Goal: Information Seeking & Learning: Check status

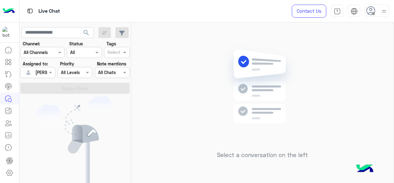
click at [45, 69] on div at bounding box center [38, 72] width 34 height 7
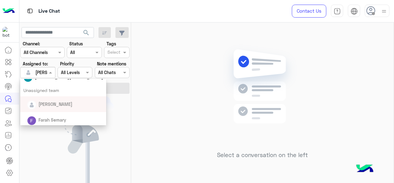
scroll to position [99, 0]
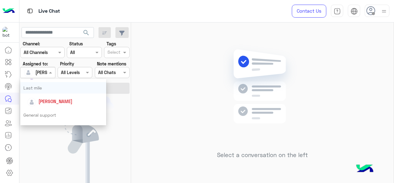
click at [43, 90] on div "Last mile" at bounding box center [63, 87] width 86 height 11
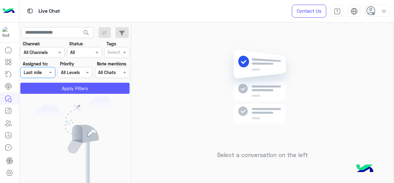
click at [51, 88] on button "Apply Filters" at bounding box center [74, 88] width 109 height 11
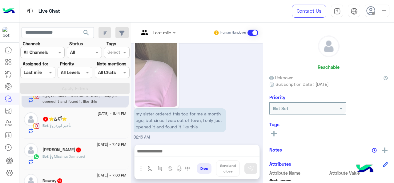
scroll to position [37, 0]
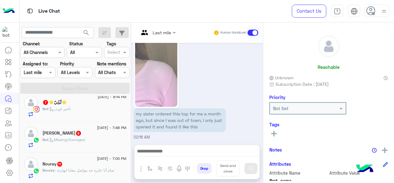
click at [87, 171] on span ": تمام أنا عايزة حد يتواصل معايا انهاردة" at bounding box center [84, 170] width 59 height 5
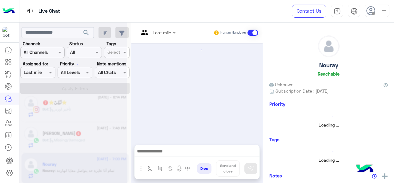
scroll to position [193, 0]
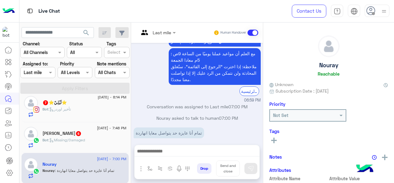
click at [168, 30] on div at bounding box center [157, 32] width 43 height 7
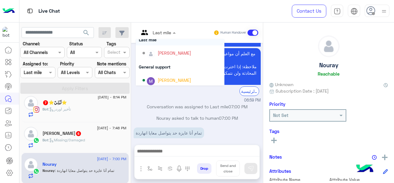
scroll to position [96, 0]
click at [169, 65] on div "General support" at bounding box center [180, 66] width 89 height 11
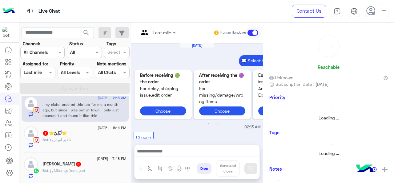
scroll to position [480, 0]
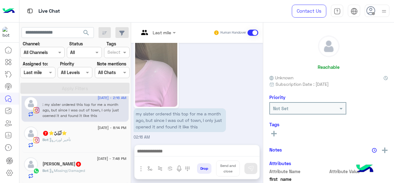
click at [80, 166] on div "[PERSON_NAME] 6" at bounding box center [85, 164] width 84 height 6
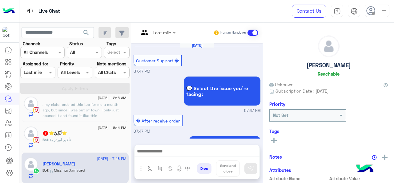
scroll to position [359, 0]
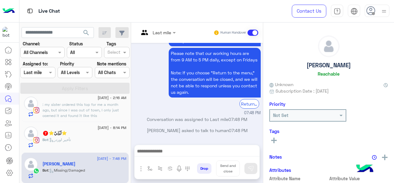
click at [166, 32] on div at bounding box center [157, 32] width 43 height 7
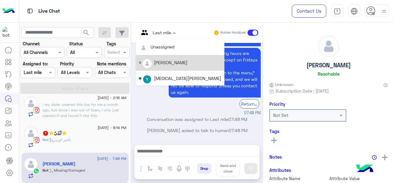
scroll to position [125, 0]
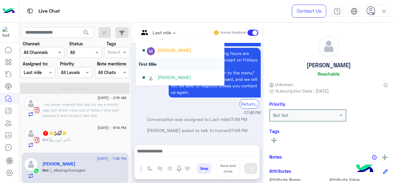
click at [161, 62] on div "First Mile" at bounding box center [180, 63] width 89 height 11
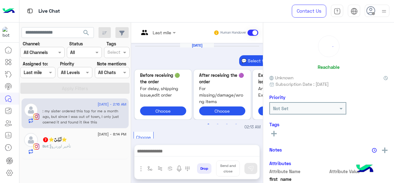
scroll to position [480, 0]
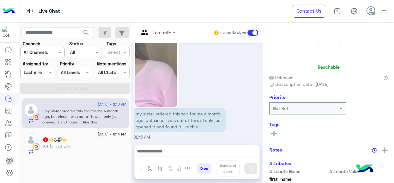
click at [81, 147] on div "Bot : تأخير اوردر" at bounding box center [85, 148] width 84 height 11
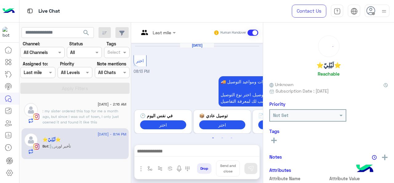
scroll to position [264, 0]
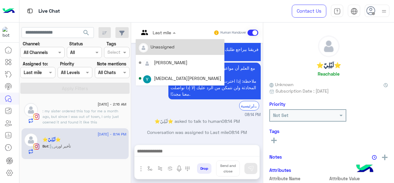
click at [163, 35] on div at bounding box center [157, 32] width 43 height 7
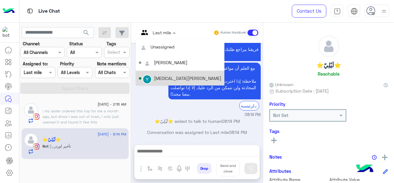
scroll to position [125, 0]
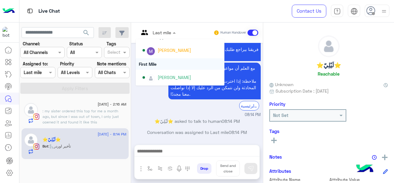
click at [155, 62] on div "First Mile" at bounding box center [180, 63] width 89 height 11
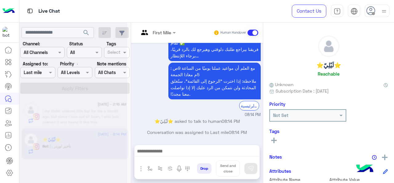
scroll to position [286, 0]
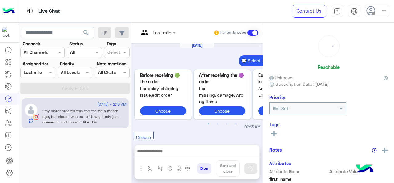
scroll to position [480, 0]
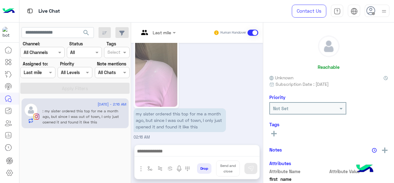
click at [168, 34] on div at bounding box center [157, 32] width 43 height 7
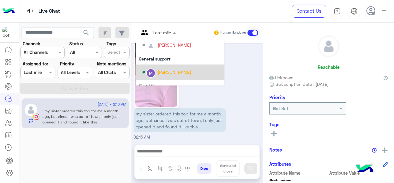
scroll to position [104, 0]
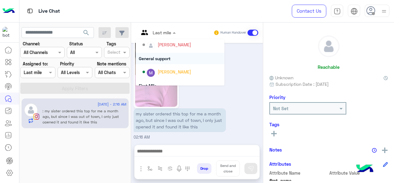
click at [165, 57] on div "General support" at bounding box center [180, 58] width 89 height 11
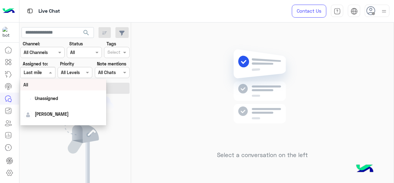
click at [47, 74] on div at bounding box center [38, 72] width 34 height 7
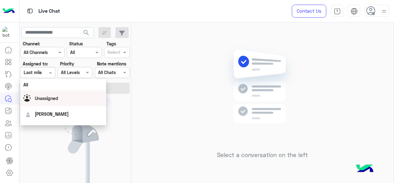
click at [178, 88] on div "Select a conversation on the left" at bounding box center [262, 103] width 263 height 163
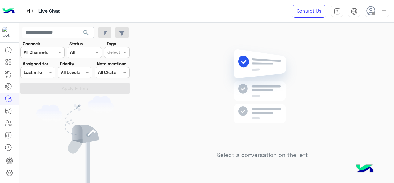
click at [48, 68] on div "Assigned on Last mile" at bounding box center [37, 72] width 35 height 11
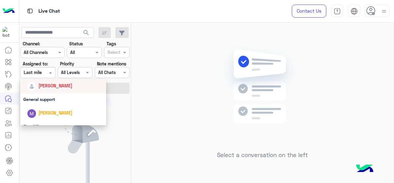
scroll to position [123, 0]
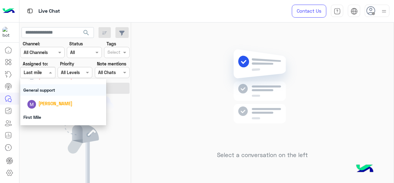
click at [46, 91] on div "General support" at bounding box center [63, 89] width 86 height 11
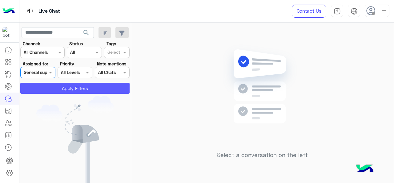
click at [57, 88] on button "Apply Filters" at bounding box center [74, 88] width 109 height 11
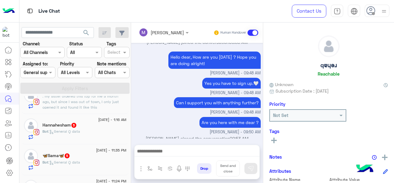
scroll to position [250, 0]
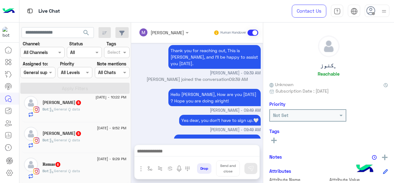
click at [69, 168] on p "Bot : General Q data" at bounding box center [62, 171] width 38 height 6
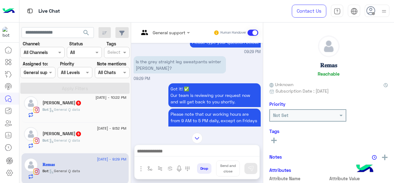
scroll to position [229, 0]
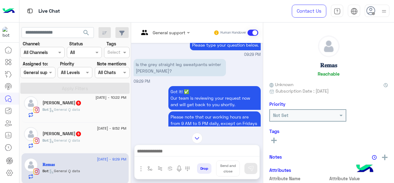
click at [76, 131] on span "5" at bounding box center [78, 133] width 5 height 5
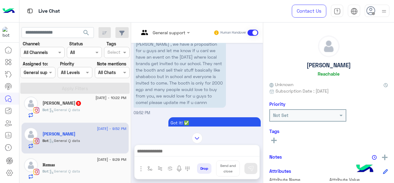
scroll to position [240, 0]
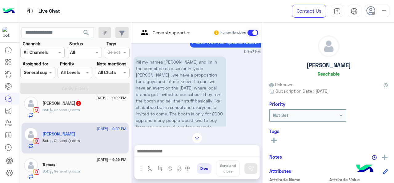
click at [80, 111] on p "Bot : General Q data" at bounding box center [62, 110] width 38 height 6
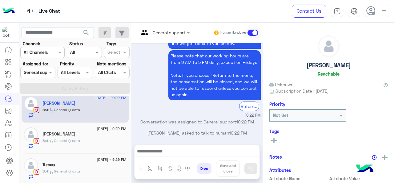
scroll to position [312, 0]
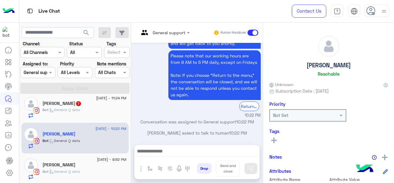
click at [85, 102] on div "[PERSON_NAME] 7" at bounding box center [85, 104] width 84 height 6
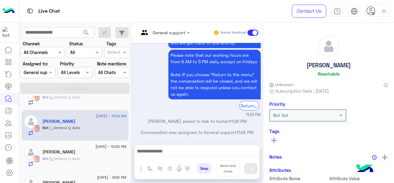
scroll to position [281, 0]
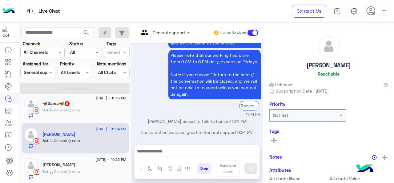
click at [65, 109] on span ": General Q data" at bounding box center [64, 110] width 32 height 5
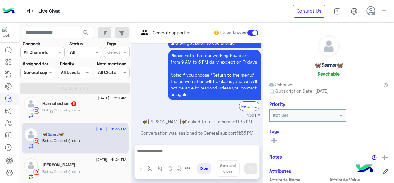
scroll to position [219, 0]
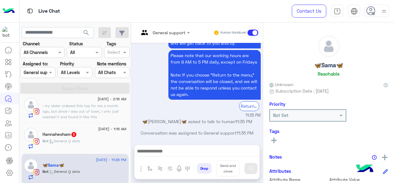
click at [77, 134] on span "5" at bounding box center [74, 133] width 6 height 5
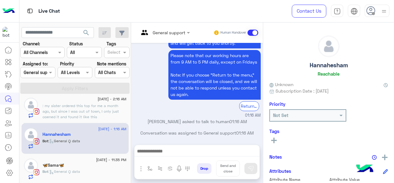
scroll to position [189, 0]
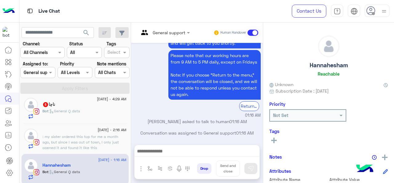
click at [80, 134] on p ": my sister ordered this top for me a month ago, but since I was out of town, I…" at bounding box center [85, 142] width 84 height 17
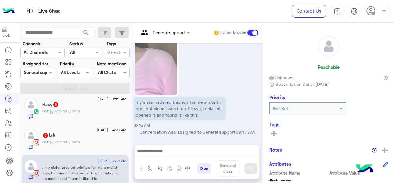
click at [87, 135] on div "ناچا 5" at bounding box center [85, 135] width 84 height 6
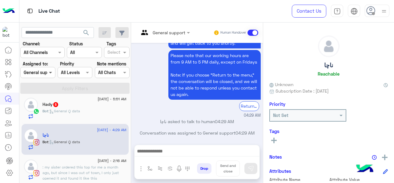
click at [48, 70] on span at bounding box center [51, 72] width 8 height 6
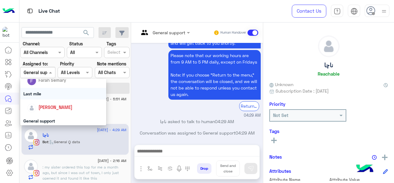
click at [41, 95] on div "Last mile" at bounding box center [63, 93] width 86 height 11
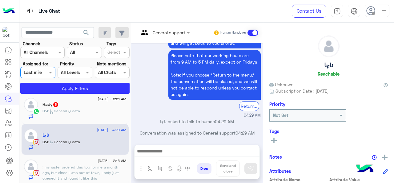
click at [41, 95] on app-inbox-users-filters "search Channel: Channel All Channels Status Channel All Tags Select Assigned to…" at bounding box center [75, 59] width 112 height 74
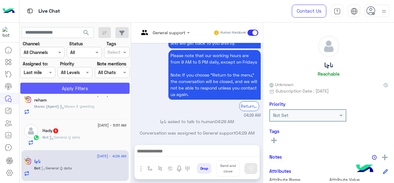
click at [45, 92] on button "Apply Filters" at bounding box center [74, 88] width 109 height 11
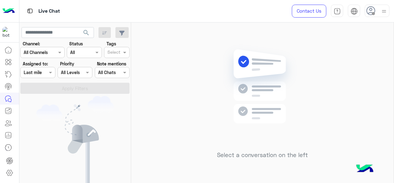
click at [42, 74] on div at bounding box center [38, 72] width 34 height 7
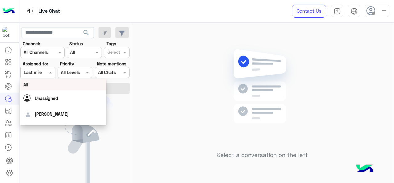
click at [47, 86] on div "All" at bounding box center [63, 84] width 80 height 6
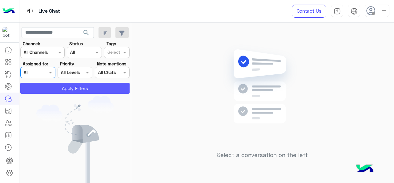
click at [54, 91] on button "Apply Filters" at bounding box center [74, 88] width 109 height 11
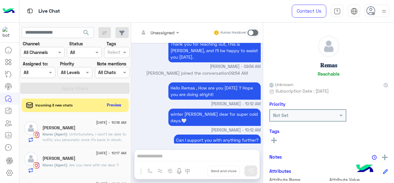
scroll to position [363, 0]
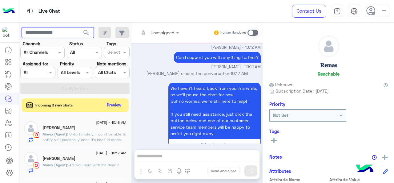
click at [68, 33] on input "text" at bounding box center [58, 32] width 72 height 11
paste input "**********"
click at [88, 31] on span "search" at bounding box center [86, 32] width 7 height 7
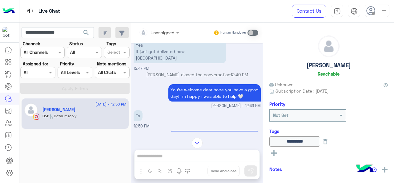
scroll to position [3674, 0]
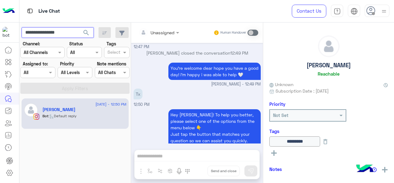
click at [52, 30] on input "**********" at bounding box center [58, 32] width 72 height 11
paste input "text"
click at [84, 29] on span "search" at bounding box center [86, 32] width 7 height 7
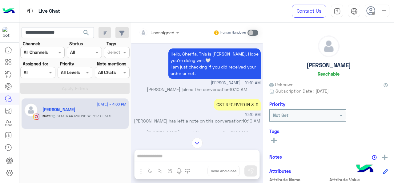
scroll to position [4344, 0]
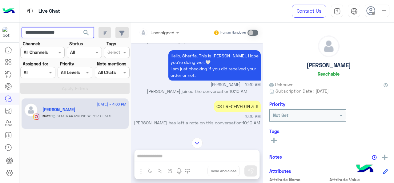
click at [54, 31] on input "**********" at bounding box center [58, 32] width 72 height 11
paste input "text"
click at [89, 32] on span "search" at bounding box center [86, 32] width 7 height 7
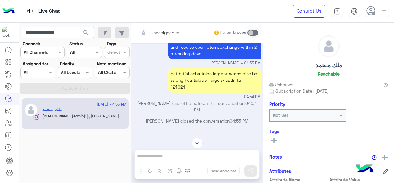
scroll to position [798, 0]
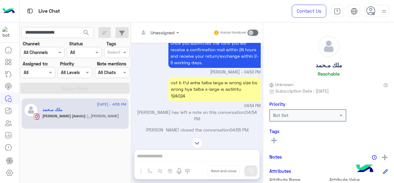
click at [172, 92] on div "124024" at bounding box center [215, 95] width 88 height 6
copy div "124024"
click at [66, 34] on input "**********" at bounding box center [58, 32] width 72 height 11
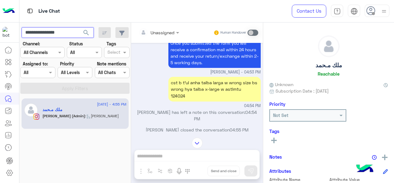
paste input "text"
type input "**********"
click at [88, 33] on span "search" at bounding box center [86, 32] width 7 height 7
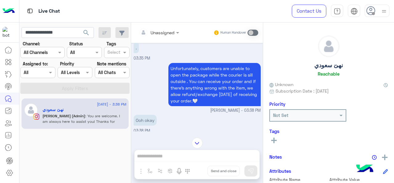
scroll to position [641, 0]
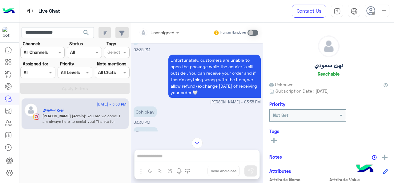
click at [45, 76] on div "Assigned on All" at bounding box center [37, 72] width 35 height 11
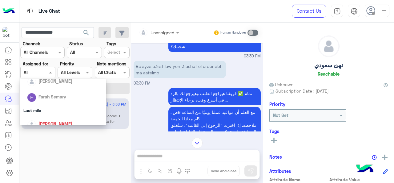
scroll to position [75, 0]
drag, startPoint x: 47, startPoint y: 109, endPoint x: 59, endPoint y: 94, distance: 19.0
click at [48, 110] on div "Last mile" at bounding box center [63, 110] width 86 height 11
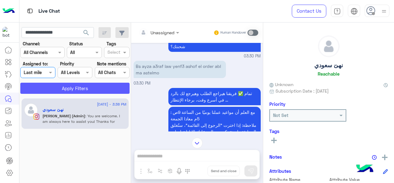
click at [61, 89] on button "Apply Filters" at bounding box center [74, 88] width 109 height 11
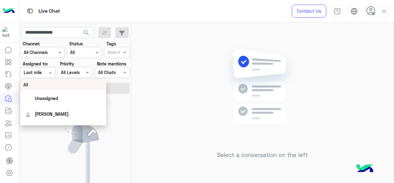
click at [43, 74] on div at bounding box center [38, 72] width 34 height 7
click at [41, 82] on div "All" at bounding box center [63, 84] width 80 height 6
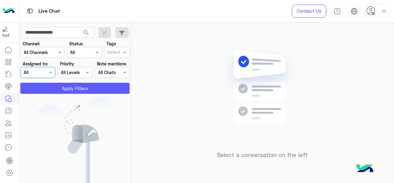
click at [49, 84] on button "Apply Filters" at bounding box center [74, 88] width 109 height 11
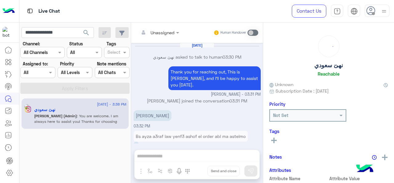
scroll to position [147, 0]
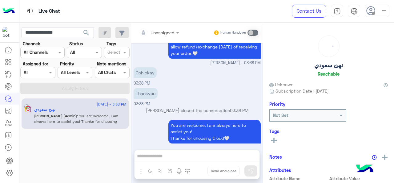
click at [47, 74] on div at bounding box center [38, 72] width 34 height 7
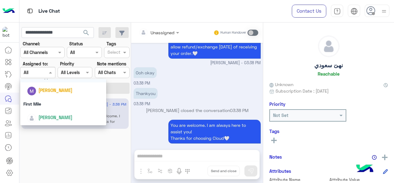
scroll to position [106, 0]
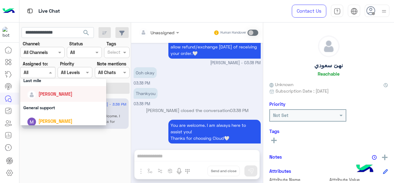
click at [52, 90] on div "[PERSON_NAME]" at bounding box center [65, 93] width 76 height 11
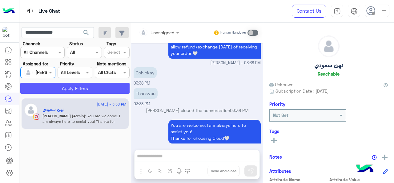
click at [58, 87] on button "Apply Filters" at bounding box center [74, 88] width 109 height 11
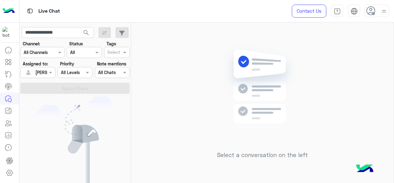
click at [47, 71] on div at bounding box center [38, 72] width 34 height 7
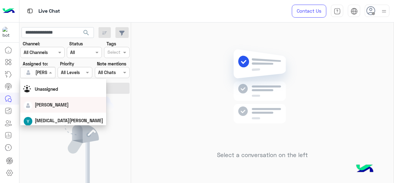
scroll to position [0, 0]
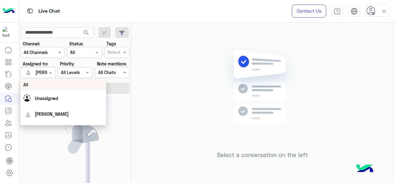
click at [44, 89] on div "All" at bounding box center [63, 84] width 86 height 11
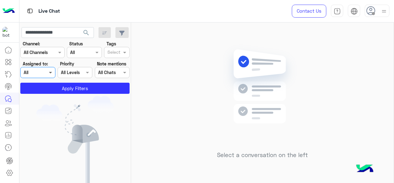
click at [53, 72] on span at bounding box center [51, 72] width 8 height 6
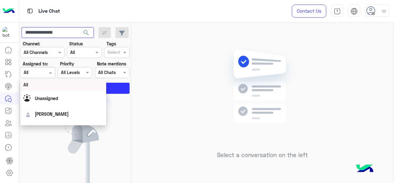
click at [75, 32] on input "**********" at bounding box center [58, 32] width 72 height 11
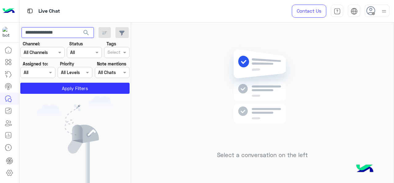
click at [75, 32] on input "**********" at bounding box center [58, 32] width 72 height 11
click at [88, 32] on span "search" at bounding box center [86, 32] width 7 height 7
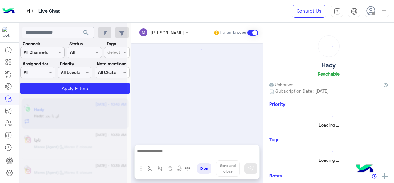
click at [51, 73] on div at bounding box center [73, 93] width 108 height 183
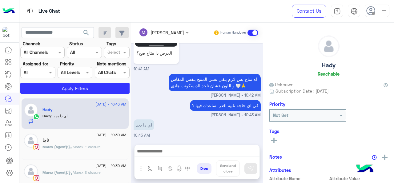
scroll to position [261, 0]
click at [50, 73] on span at bounding box center [51, 72] width 8 height 6
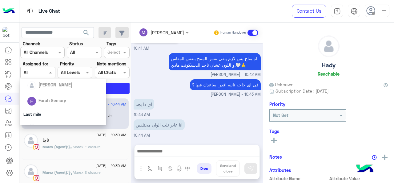
scroll to position [92, 0]
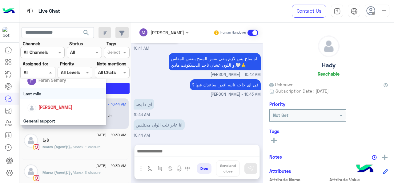
click at [49, 95] on div "Last mile" at bounding box center [63, 93] width 86 height 11
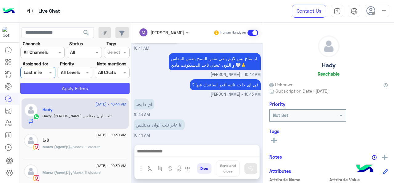
click at [56, 87] on button "Apply Filters" at bounding box center [74, 88] width 109 height 11
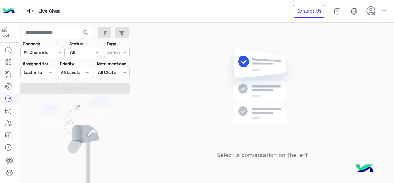
click at [50, 77] on div "Assigned on Last mile" at bounding box center [37, 72] width 35 height 11
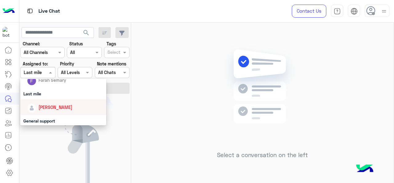
click at [47, 107] on span "[PERSON_NAME]" at bounding box center [56, 106] width 34 height 5
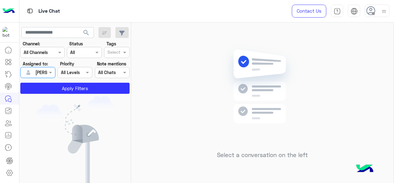
click at [60, 79] on section "Channel: Channel All Channels Status Channel All Tags Select Assigned to: Assig…" at bounding box center [75, 66] width 103 height 53
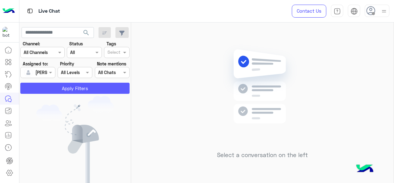
click at [58, 88] on button "Apply Filters" at bounding box center [74, 88] width 109 height 11
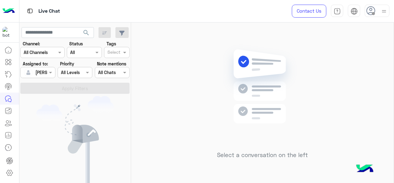
click at [41, 75] on div at bounding box center [38, 72] width 34 height 7
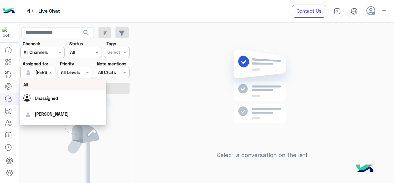
click at [44, 87] on div "All" at bounding box center [63, 84] width 80 height 6
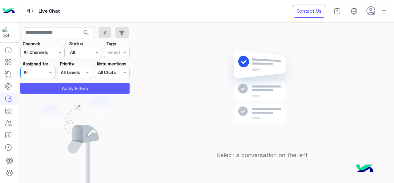
click at [57, 89] on button "Apply Filters" at bounding box center [74, 88] width 109 height 11
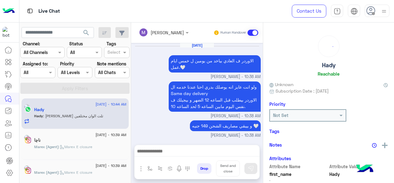
scroll to position [235, 0]
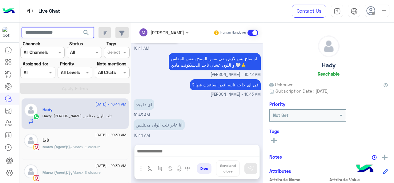
click at [65, 33] on input "text" at bounding box center [58, 32] width 72 height 11
paste input "**********"
click at [88, 32] on span "search" at bounding box center [86, 32] width 7 height 7
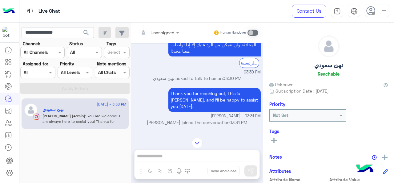
scroll to position [349, 0]
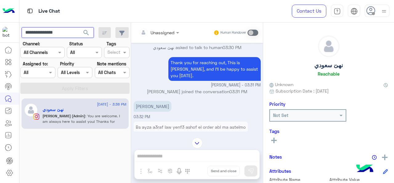
click at [55, 37] on input "**********" at bounding box center [58, 32] width 72 height 11
paste input "***"
click at [88, 29] on span "search" at bounding box center [86, 32] width 7 height 7
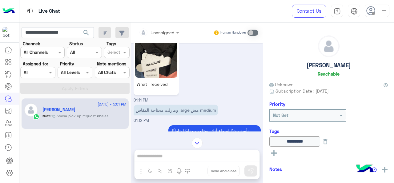
scroll to position [2597, 0]
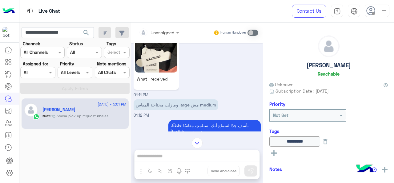
click at [217, 71] on div "What I received 01:11 PM" at bounding box center [197, 46] width 127 height 104
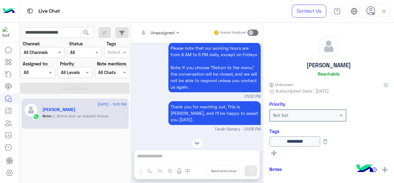
scroll to position [2319, 0]
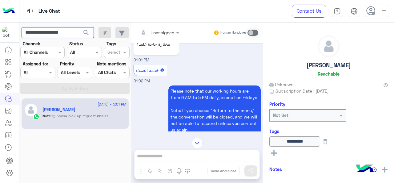
click at [57, 31] on input "**********" at bounding box center [58, 32] width 72 height 11
paste input "text"
click at [87, 34] on span "search" at bounding box center [86, 32] width 7 height 7
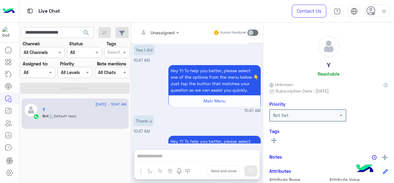
scroll to position [585, 0]
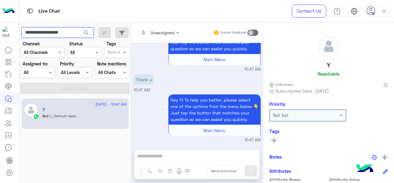
click at [71, 31] on input "**********" at bounding box center [58, 32] width 72 height 11
paste input "text"
click at [85, 33] on span "search" at bounding box center [86, 32] width 7 height 7
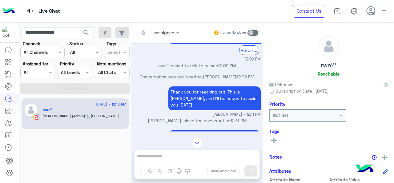
scroll to position [341, 0]
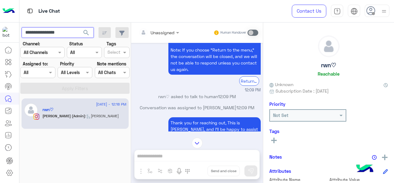
click at [55, 29] on input "**********" at bounding box center [58, 32] width 72 height 11
paste input "text"
click at [90, 35] on span "search" at bounding box center [86, 32] width 7 height 7
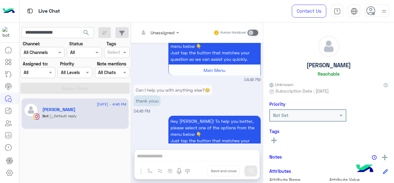
scroll to position [1100, 0]
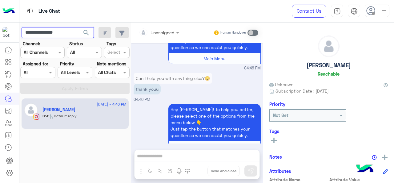
click at [47, 35] on input "**********" at bounding box center [58, 32] width 72 height 11
paste input "***"
click at [87, 32] on span "search" at bounding box center [86, 32] width 7 height 7
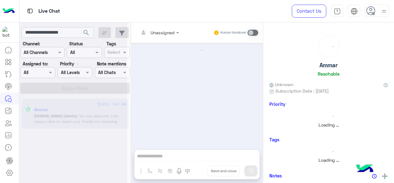
scroll to position [131, 0]
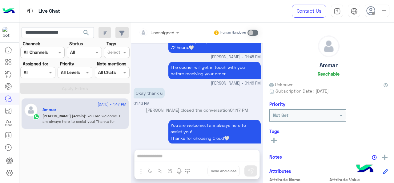
click at [64, 150] on div "[DATE] - 1:47 PM [PERSON_NAME] (Admin) : You are welcome. I am always here to a…" at bounding box center [75, 140] width 112 height 89
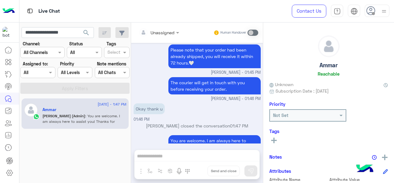
scroll to position [1146, 0]
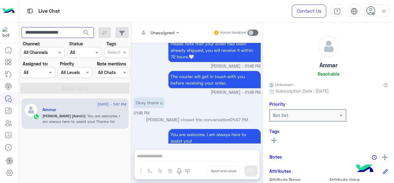
click at [57, 34] on input "**********" at bounding box center [58, 32] width 72 height 11
paste input "text"
click at [90, 30] on span "search" at bounding box center [86, 32] width 7 height 7
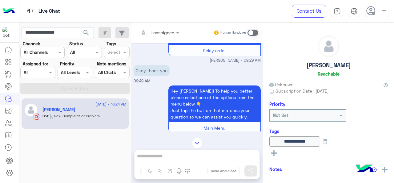
scroll to position [696, 0]
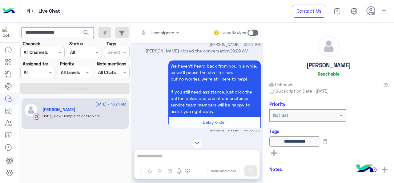
click at [68, 30] on input "**********" at bounding box center [58, 32] width 72 height 11
paste input "text"
click at [90, 36] on button "search" at bounding box center [86, 33] width 15 height 13
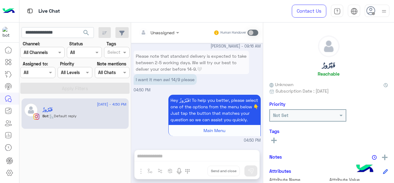
scroll to position [642, 0]
click at [60, 30] on input "**********" at bounding box center [58, 32] width 72 height 11
paste input "*"
click at [84, 33] on span "search" at bounding box center [86, 32] width 7 height 7
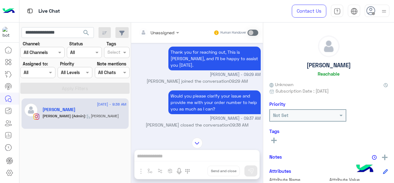
scroll to position [869, 0]
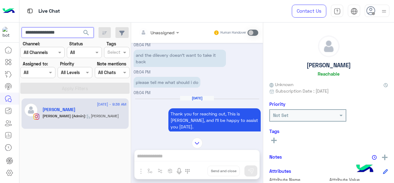
click at [61, 31] on input "**********" at bounding box center [58, 32] width 72 height 11
paste input "**"
click at [90, 31] on span "search" at bounding box center [86, 32] width 7 height 7
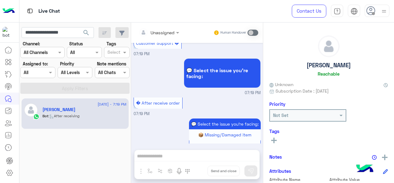
scroll to position [923, 0]
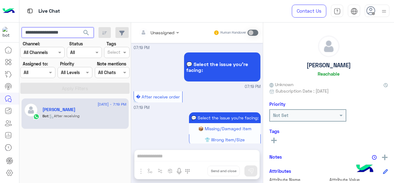
click at [61, 32] on input "**********" at bounding box center [58, 32] width 72 height 11
click at [60, 32] on input "**********" at bounding box center [58, 32] width 72 height 11
click at [63, 34] on input "**********" at bounding box center [58, 32] width 72 height 11
paste input "text"
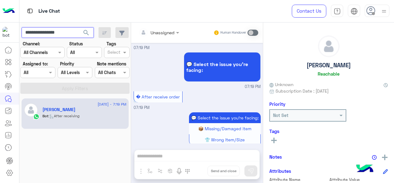
type input "**********"
click at [89, 35] on span "search" at bounding box center [86, 32] width 7 height 7
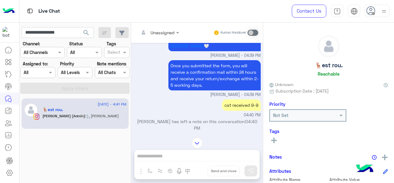
scroll to position [1778, 0]
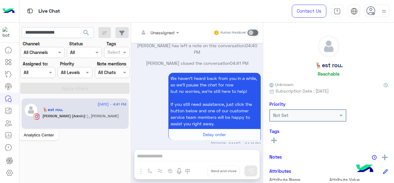
click at [6, 134] on icon at bounding box center [9, 135] width 6 height 6
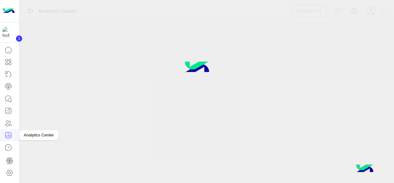
click at [8, 138] on icon at bounding box center [9, 135] width 6 height 6
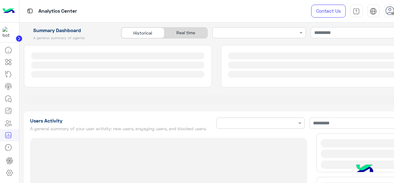
type input "**********"
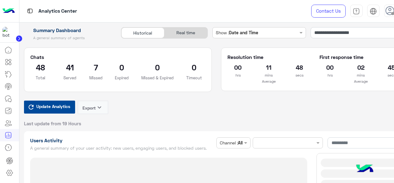
type input "**********"
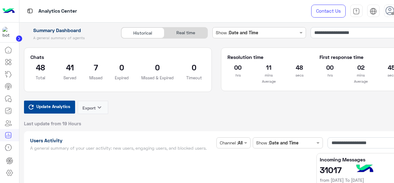
type input "**********"
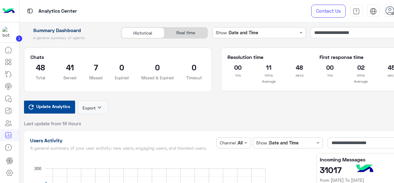
type input "**********"
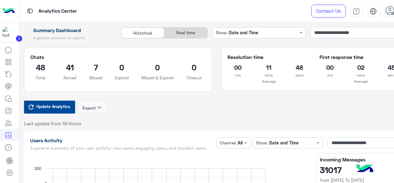
type input "**********"
click at [175, 111] on div "Update Analytics Export keyboard_arrow_down Last update from 19 Hours" at bounding box center [216, 113] width 385 height 26
click at [328, 35] on input "**********" at bounding box center [360, 32] width 98 height 11
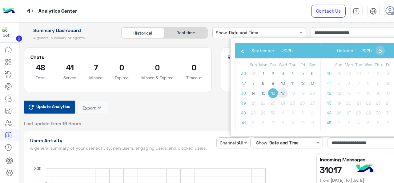
click at [285, 94] on span "17" at bounding box center [283, 93] width 10 height 10
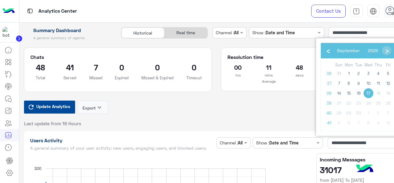
click at [368, 94] on span "17" at bounding box center [369, 93] width 10 height 10
type input "**********"
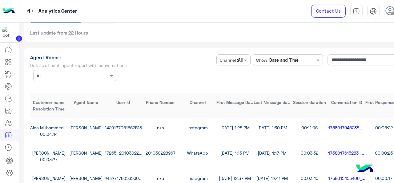
scroll to position [1664, 0]
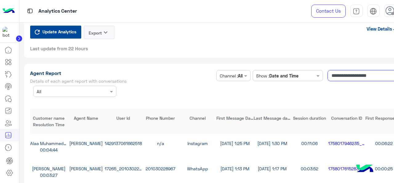
click at [349, 78] on input "**********" at bounding box center [365, 75] width 75 height 11
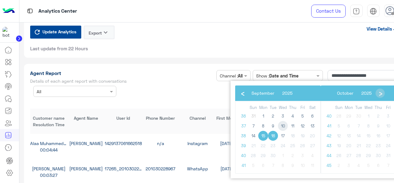
click at [282, 127] on span "10" at bounding box center [283, 126] width 10 height 10
click at [265, 135] on span "15" at bounding box center [264, 136] width 10 height 10
type input "**********"
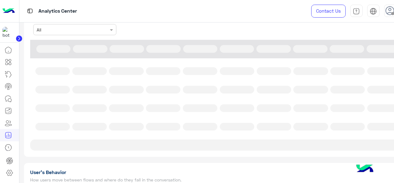
scroll to position [1695, 0]
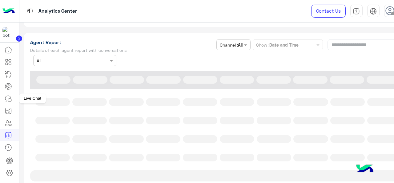
click at [7, 99] on icon at bounding box center [8, 98] width 7 height 7
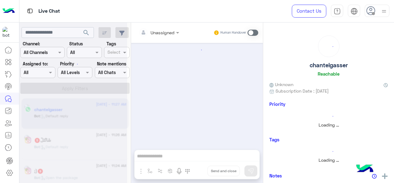
click at [51, 73] on div at bounding box center [73, 93] width 108 height 183
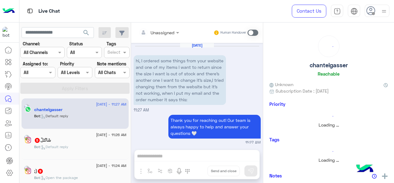
scroll to position [152, 0]
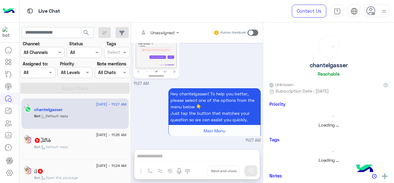
click at [51, 73] on span at bounding box center [51, 72] width 8 height 6
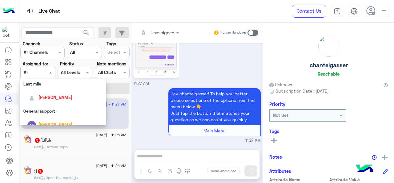
scroll to position [75, 0]
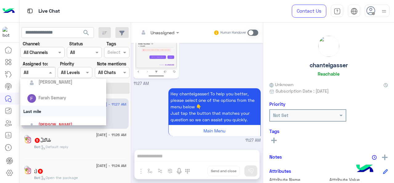
click at [47, 107] on div "Last mile" at bounding box center [63, 110] width 86 height 11
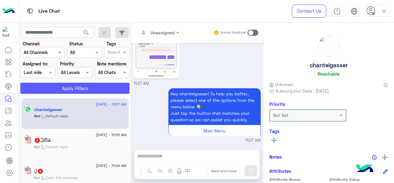
click at [72, 87] on button "Apply Filters" at bounding box center [74, 88] width 109 height 11
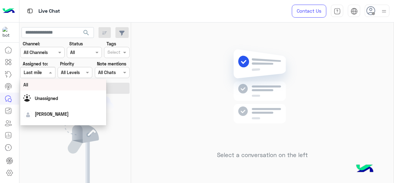
click at [49, 73] on span at bounding box center [51, 72] width 8 height 6
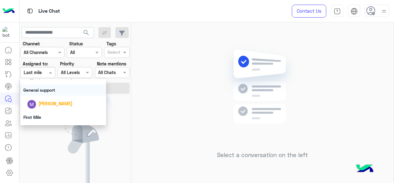
scroll to position [92, 0]
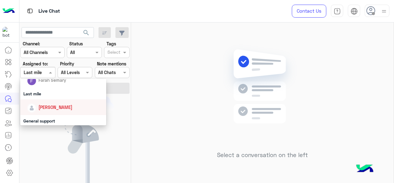
click at [44, 104] on div "[PERSON_NAME]" at bounding box center [65, 107] width 76 height 11
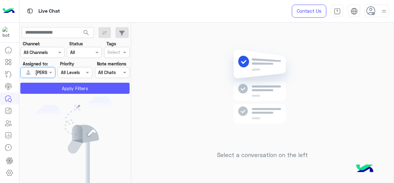
click at [56, 89] on button "Apply Filters" at bounding box center [74, 88] width 109 height 11
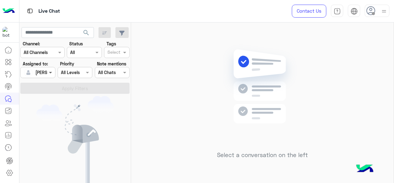
click at [51, 73] on span at bounding box center [51, 72] width 8 height 6
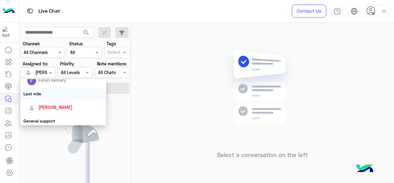
click at [47, 91] on div "Last mile" at bounding box center [63, 93] width 86 height 11
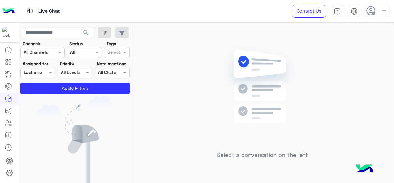
click at [60, 82] on section "Channel: Channel All Channels Status Channel All Tags Select Assigned to: Assig…" at bounding box center [75, 66] width 103 height 53
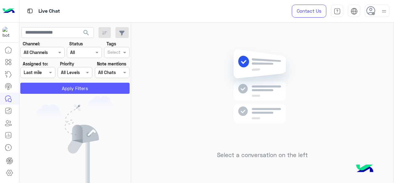
click at [60, 88] on button "Apply Filters" at bounding box center [74, 88] width 109 height 11
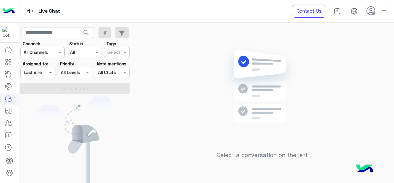
click at [52, 72] on span at bounding box center [51, 72] width 8 height 6
click at [2, 135] on link at bounding box center [8, 135] width 17 height 12
click at [10, 135] on icon at bounding box center [8, 134] width 7 height 7
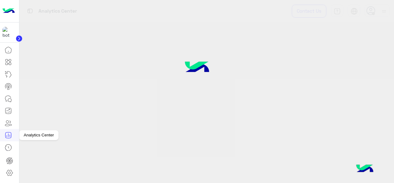
click at [9, 132] on icon at bounding box center [8, 134] width 7 height 7
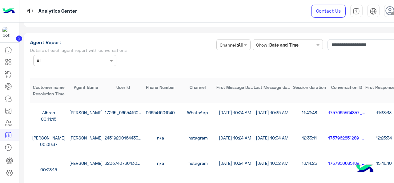
scroll to position [1756, 0]
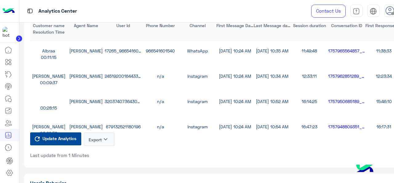
click at [102, 137] on button "Export keyboard_arrow_down" at bounding box center [99, 139] width 31 height 14
click at [103, 153] on button "CSV" at bounding box center [99, 154] width 31 height 11
drag, startPoint x: 108, startPoint y: 137, endPoint x: 107, endPoint y: 134, distance: 3.3
click at [108, 137] on icon "keyboard_arrow_down" at bounding box center [105, 138] width 7 height 7
click at [103, 149] on button "CSV" at bounding box center [99, 154] width 31 height 11
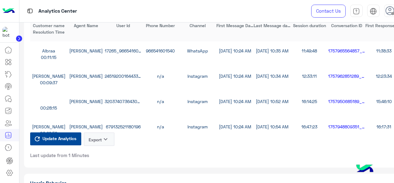
click at [101, 141] on button "Export keyboard_arrow_down" at bounding box center [99, 139] width 31 height 14
click at [105, 153] on button "CSV" at bounding box center [99, 154] width 31 height 11
click at [110, 144] on button "Export keyboard_arrow_down" at bounding box center [99, 139] width 31 height 14
click at [60, 143] on button "Update Analytics" at bounding box center [55, 138] width 51 height 13
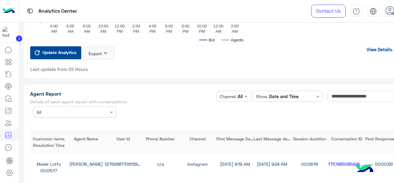
scroll to position [1736, 0]
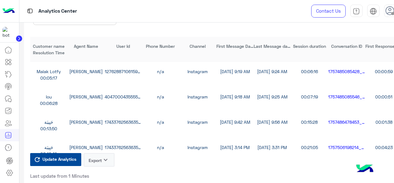
click at [97, 158] on button "Export keyboard_arrow_down" at bounding box center [99, 160] width 31 height 14
click at [100, 173] on button "CSV" at bounding box center [99, 174] width 31 height 11
click at [104, 162] on icon "keyboard_arrow_down" at bounding box center [105, 159] width 7 height 7
click at [100, 173] on button "CSV" at bounding box center [99, 174] width 31 height 11
click at [66, 162] on span "Update Analytics" at bounding box center [59, 159] width 37 height 8
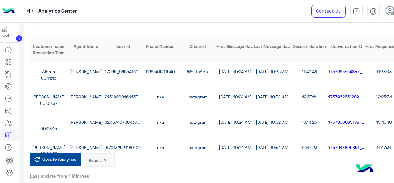
click at [96, 164] on button "Export keyboard_arrow_down" at bounding box center [99, 160] width 31 height 14
click at [108, 171] on button "CSV" at bounding box center [99, 174] width 31 height 11
click at [107, 161] on icon "keyboard_arrow_down" at bounding box center [105, 159] width 7 height 7
click at [104, 172] on button "CSV" at bounding box center [99, 174] width 31 height 11
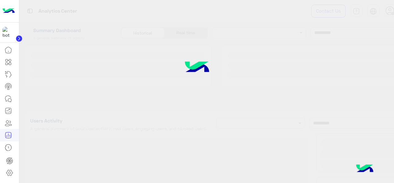
type input "**********"
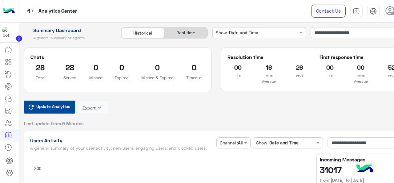
type input "**********"
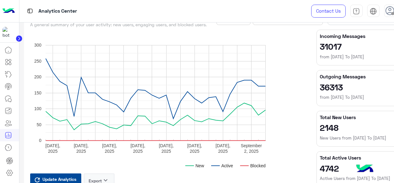
type input "**********"
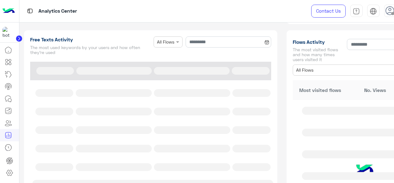
type input "**********"
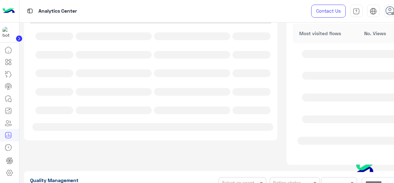
type input "**********"
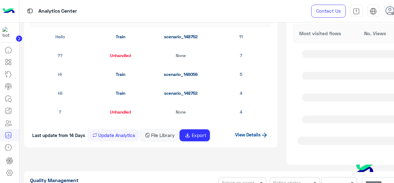
type input "**********"
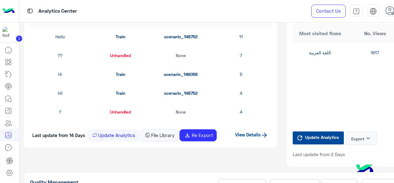
type input "**********"
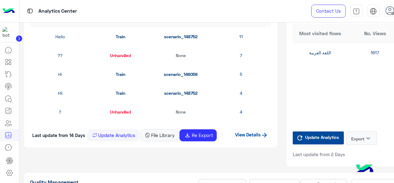
type input "**********"
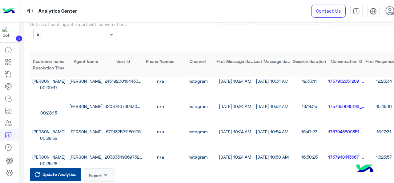
scroll to position [1751, 0]
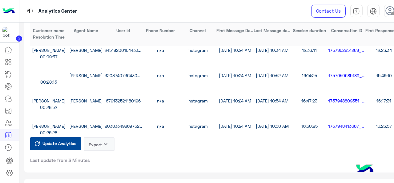
click at [104, 144] on icon "keyboard_arrow_down" at bounding box center [105, 143] width 7 height 7
click at [106, 158] on button "CSV" at bounding box center [99, 158] width 31 height 11
click at [8, 97] on icon at bounding box center [8, 98] width 7 height 7
click at [7, 98] on icon at bounding box center [8, 98] width 7 height 7
click at [10, 96] on icon at bounding box center [8, 98] width 7 height 7
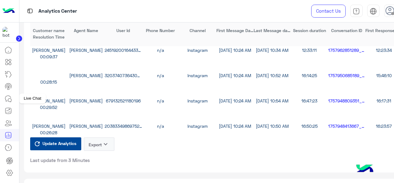
click at [10, 96] on icon at bounding box center [8, 98] width 7 height 7
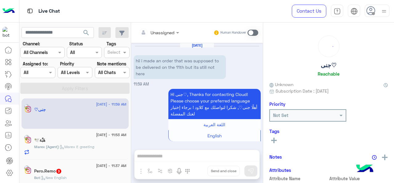
scroll to position [210, 0]
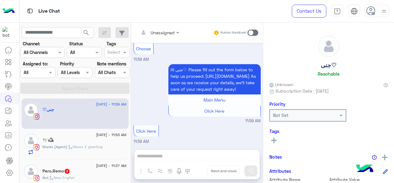
click at [44, 74] on div at bounding box center [38, 72] width 34 height 7
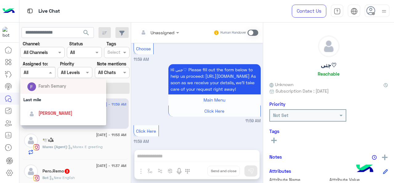
scroll to position [92, 0]
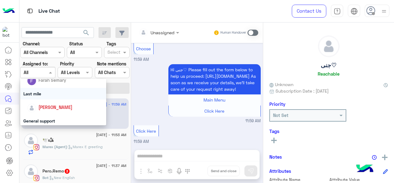
click at [44, 96] on div "Last mile" at bounding box center [63, 93] width 86 height 11
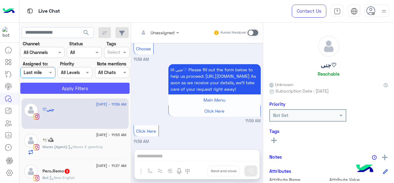
click at [51, 87] on button "Apply Filters" at bounding box center [74, 88] width 109 height 11
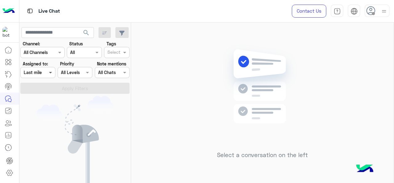
click at [54, 73] on span at bounding box center [51, 72] width 8 height 6
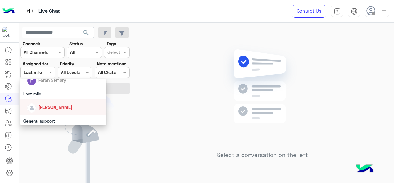
click at [51, 109] on span "[PERSON_NAME]" at bounding box center [56, 106] width 34 height 5
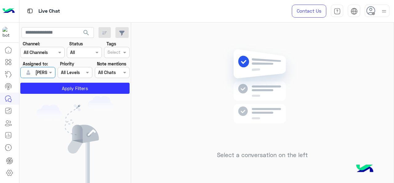
click at [54, 94] on app-inbox-users-filters "search Channel: Channel All Channels Status Channel All Tags Select Assigned to…" at bounding box center [75, 59] width 112 height 74
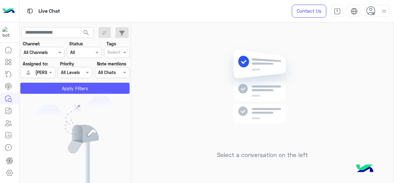
click at [57, 87] on button "Apply Filters" at bounding box center [74, 88] width 109 height 11
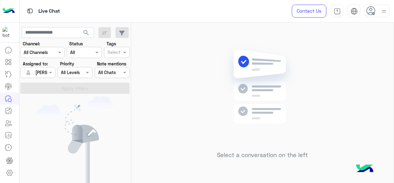
click at [49, 73] on span at bounding box center [51, 72] width 8 height 6
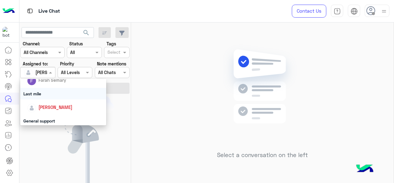
click at [49, 96] on div "Last mile" at bounding box center [63, 93] width 86 height 11
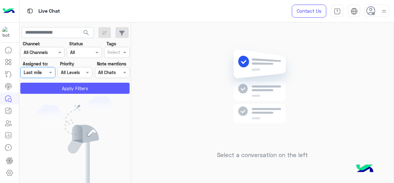
click at [57, 86] on button "Apply Filters" at bounding box center [74, 88] width 109 height 11
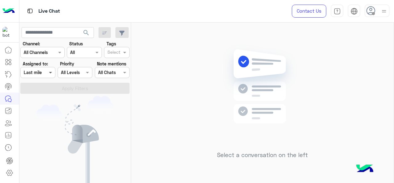
click at [52, 75] on span at bounding box center [51, 72] width 8 height 6
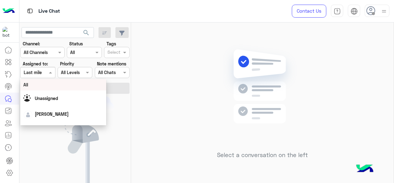
click at [55, 90] on div "All" at bounding box center [63, 84] width 86 height 11
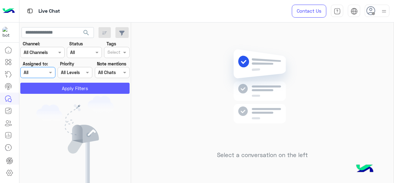
click at [65, 92] on button "Apply Filters" at bounding box center [74, 88] width 109 height 11
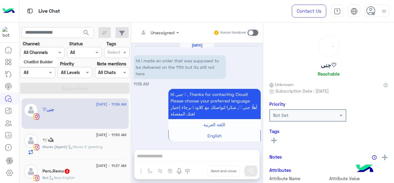
scroll to position [210, 0]
